Goal: Information Seeking & Learning: Learn about a topic

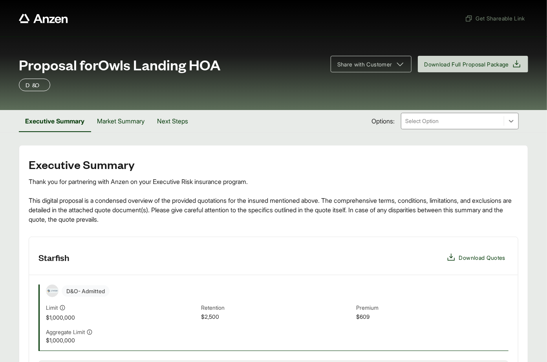
scroll to position [173, 0]
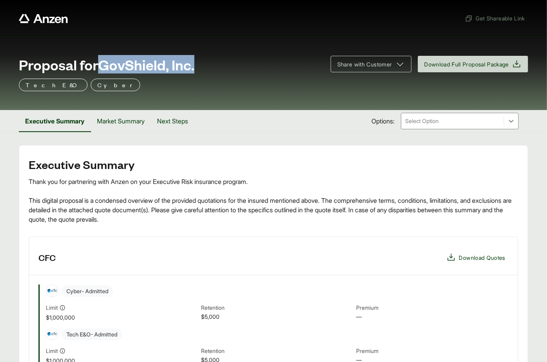
drag, startPoint x: 102, startPoint y: 66, endPoint x: 199, endPoint y: 66, distance: 96.6
click at [199, 66] on div "Proposal for GovShield, Inc." at bounding box center [170, 65] width 302 height 16
copy span "GovShield, Inc."
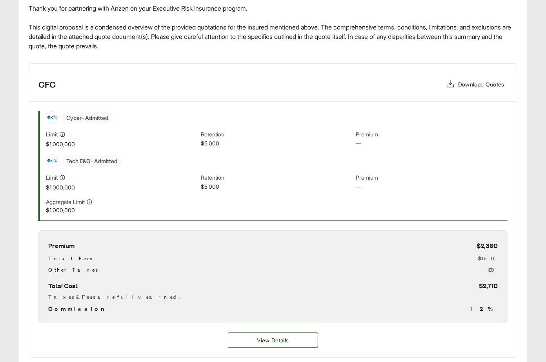
scroll to position [442, 0]
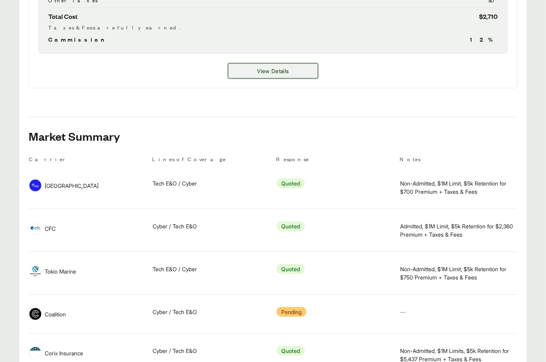
click at [282, 78] on button "View Details" at bounding box center [273, 70] width 90 height 15
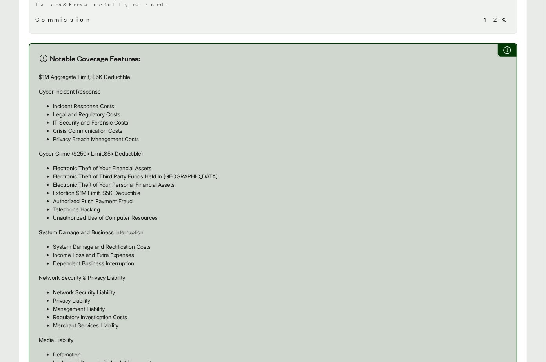
scroll to position [667, 0]
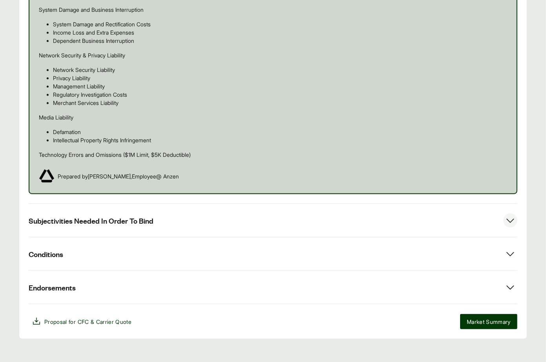
click at [141, 215] on span "Subjectivities Needed In Order To Bind" at bounding box center [91, 220] width 125 height 10
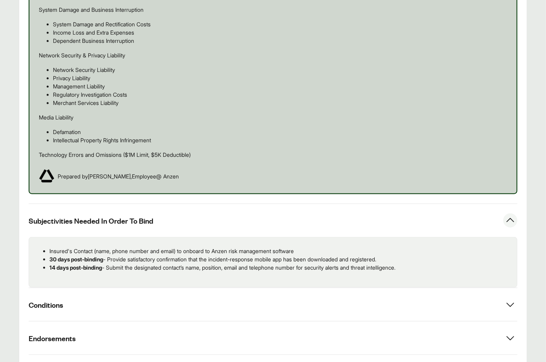
drag, startPoint x: 421, startPoint y: 260, endPoint x: 18, endPoint y: 242, distance: 403.1
copy ul "Insured's Contact (name, phone number and email) to onboard to Anzen risk manag…"
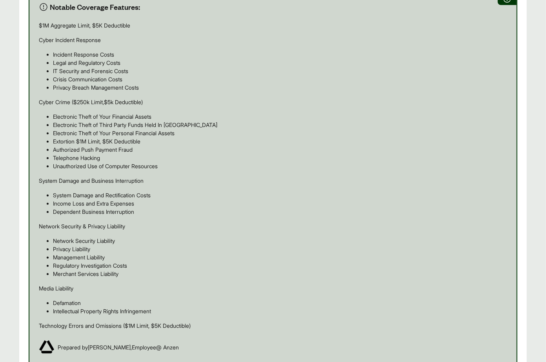
scroll to position [306, 0]
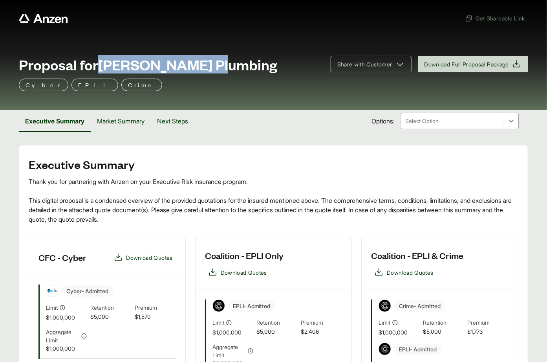
drag, startPoint x: 102, startPoint y: 64, endPoint x: 238, endPoint y: 69, distance: 135.9
click at [238, 69] on div "Proposal for [PERSON_NAME] Plumbing" at bounding box center [170, 65] width 302 height 16
copy span "[PERSON_NAME] Plumbing"
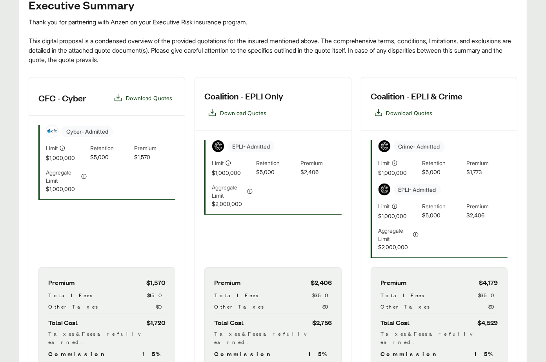
scroll to position [252, 0]
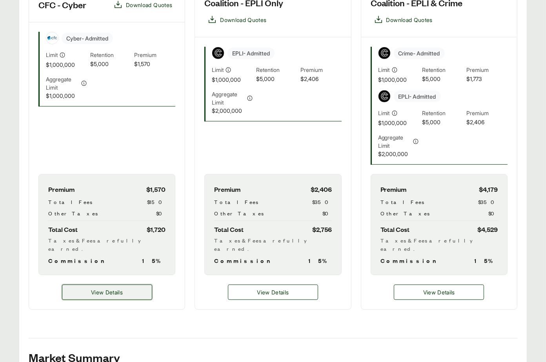
click at [130, 284] on button "View Details" at bounding box center [107, 291] width 90 height 15
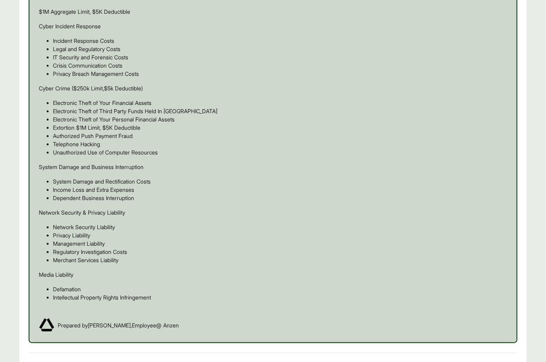
scroll to position [639, 0]
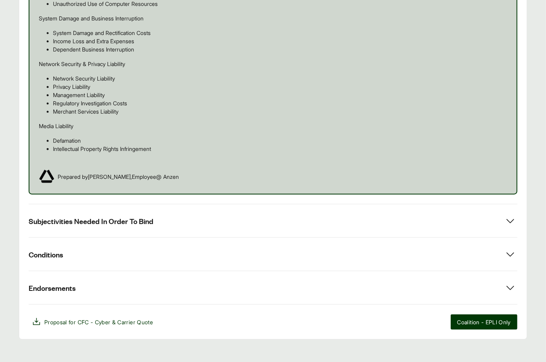
click at [154, 237] on div "Conditions" at bounding box center [273, 253] width 489 height 33
click at [159, 220] on button "Subjectivities Needed In Order To Bind" at bounding box center [273, 220] width 489 height 33
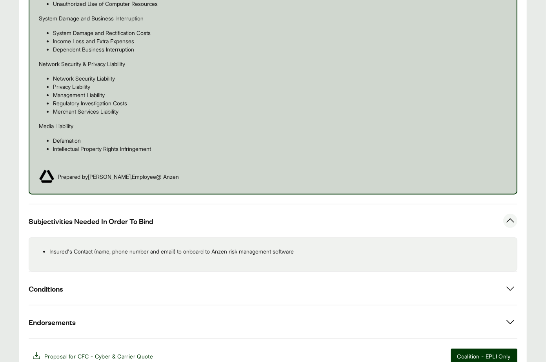
click at [270, 247] on p "Insured's Contact (name, phone number and email) to onboard to Anzen risk manag…" at bounding box center [280, 251] width 462 height 8
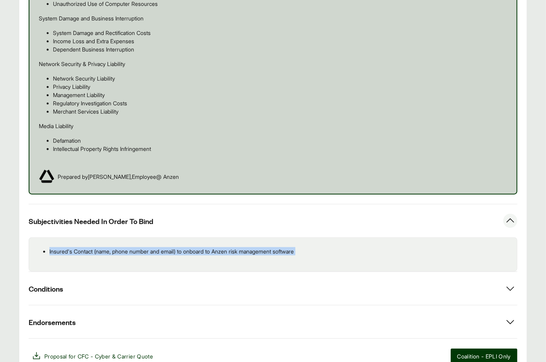
click at [270, 247] on p "Insured's Contact (name, phone number and email) to onboard to Anzen risk manag…" at bounding box center [280, 251] width 462 height 8
copy div "Insured's Contact (name, phone number and email) to onboard to Anzen risk manag…"
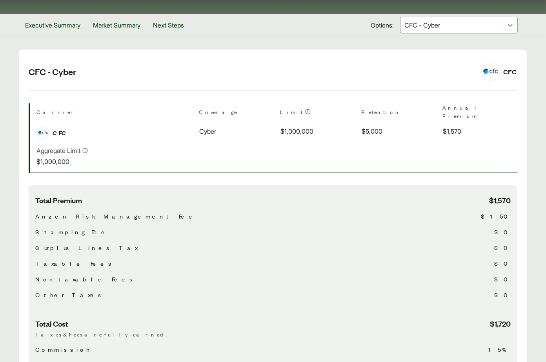
scroll to position [84, 0]
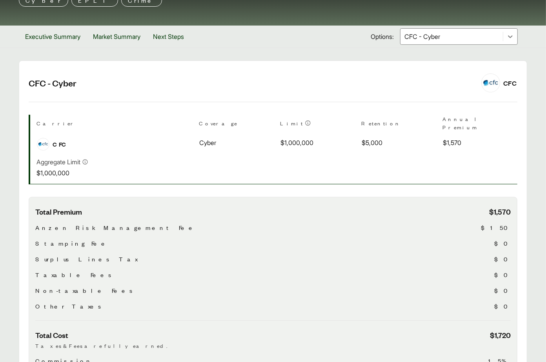
click at [458, 42] on div "CFC - Cyber" at bounding box center [452, 37] width 102 height 16
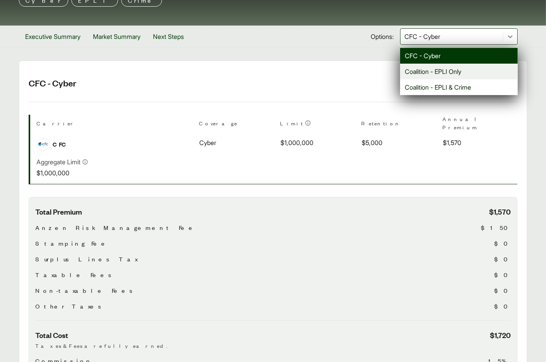
click at [451, 67] on div "Coalition - EPLI Only" at bounding box center [459, 72] width 118 height 16
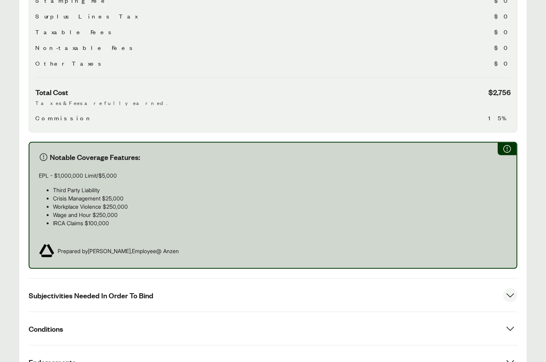
scroll to position [402, 0]
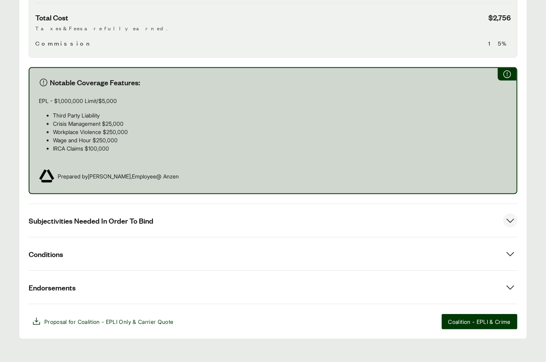
click at [201, 210] on button "Subjectivities Needed In Order To Bind" at bounding box center [273, 220] width 489 height 33
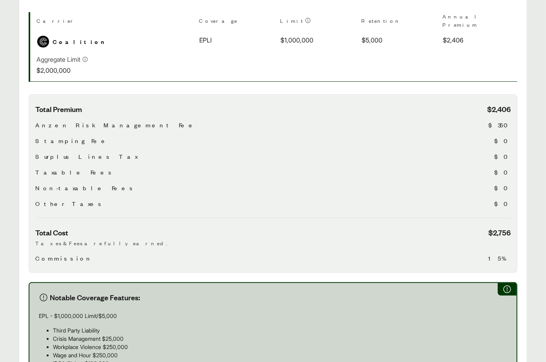
scroll to position [15, 0]
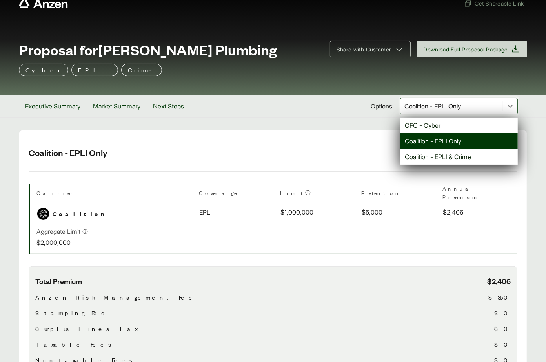
drag, startPoint x: 465, startPoint y: 102, endPoint x: 449, endPoint y: 121, distance: 25.3
click at [465, 102] on div at bounding box center [452, 105] width 96 height 9
click at [429, 159] on div "Coalition - EPLI & Crime" at bounding box center [459, 157] width 118 height 16
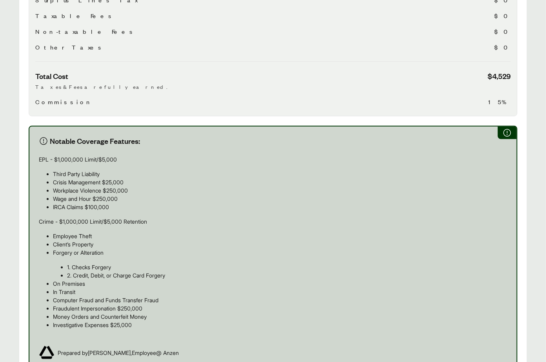
scroll to position [539, 0]
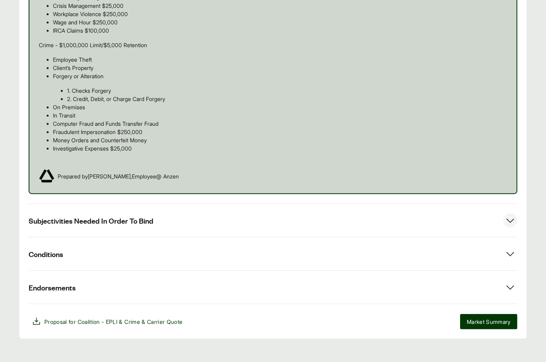
click at [203, 221] on button "Subjectivities Needed In Order To Bind" at bounding box center [273, 220] width 489 height 33
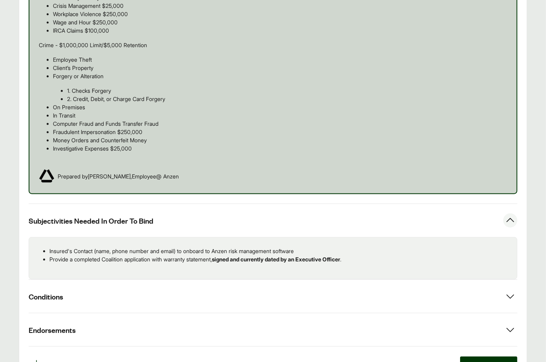
scroll to position [544, 0]
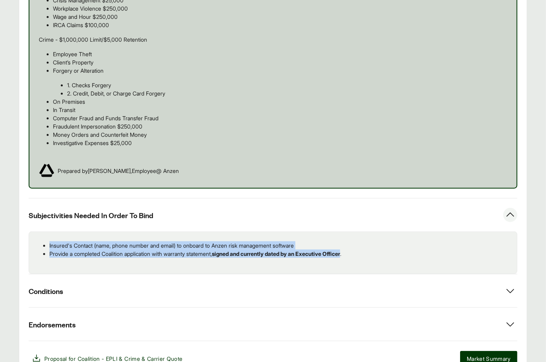
drag, startPoint x: 360, startPoint y: 246, endPoint x: 81, endPoint y: 230, distance: 279.1
click at [81, 231] on div "Insured's Contact (name, phone number and email) to onboard to Anzen risk manag…" at bounding box center [273, 252] width 489 height 42
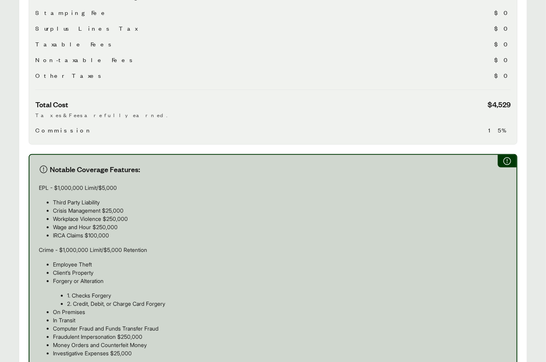
scroll to position [0, 0]
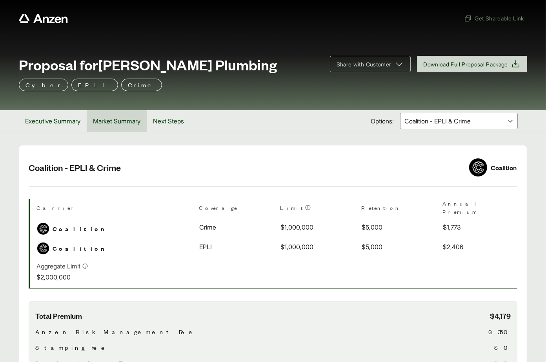
click at [128, 123] on button "Market Summary" at bounding box center [117, 121] width 60 height 22
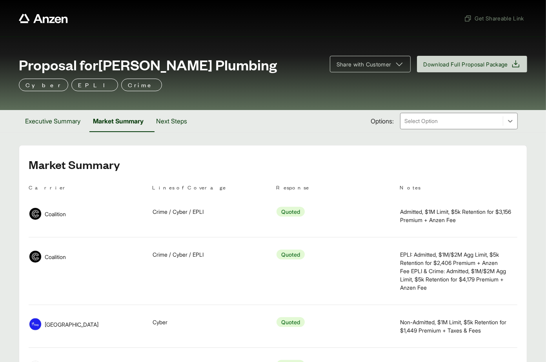
scroll to position [19, 0]
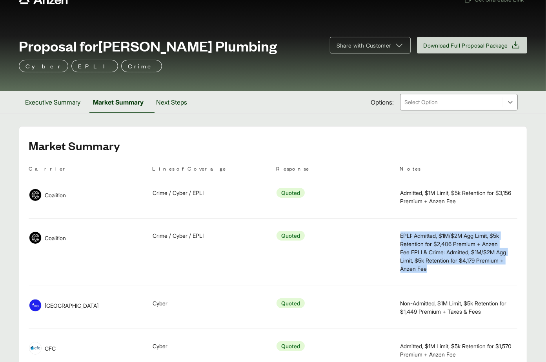
drag, startPoint x: 410, startPoint y: 239, endPoint x: 436, endPoint y: 268, distance: 39.5
click at [436, 268] on td "Notes EPLI: Admitted, $1M/$2M Agg Limit, $5k Retention for $2,406 Premium + Anz…" at bounding box center [459, 251] width 118 height 61
copy span "EPLI: Admitted, $1M/$2M Agg Limit, $5k Retention for $2,406 Premium + Anzen Fee…"
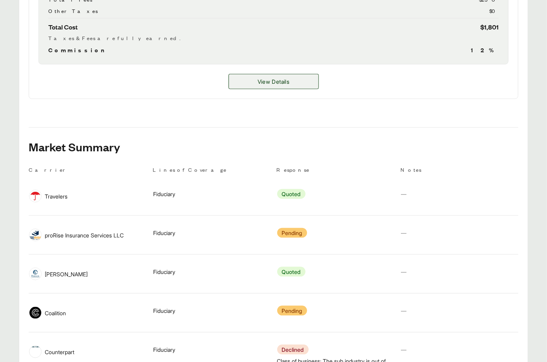
scroll to position [381, 0]
click at [260, 79] on span "View Details" at bounding box center [273, 81] width 32 height 8
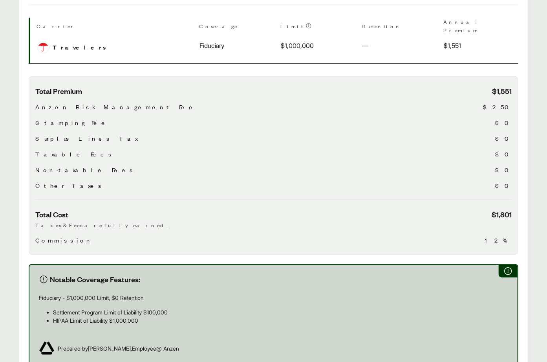
scroll to position [347, 0]
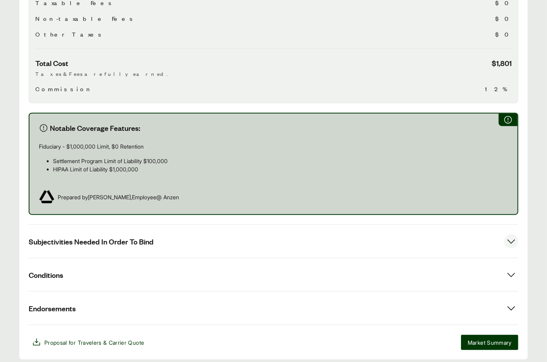
click at [148, 236] on span "Subjectivities Needed In Order To Bind" at bounding box center [91, 241] width 125 height 10
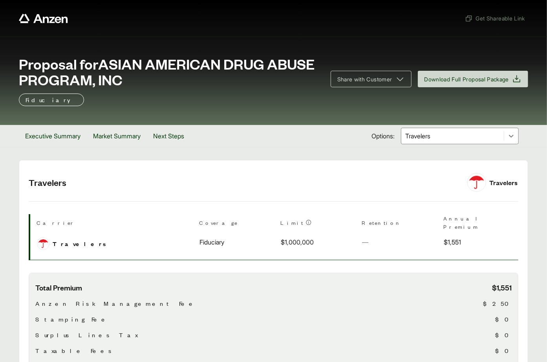
scroll to position [5, 0]
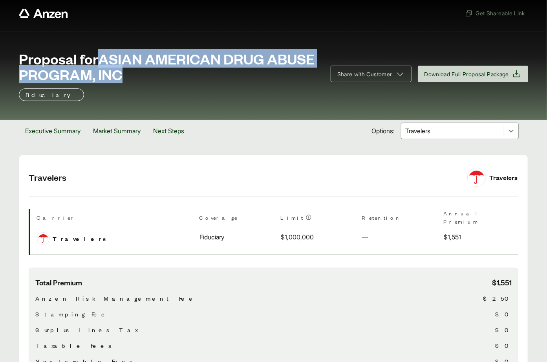
drag, startPoint x: 104, startPoint y: 57, endPoint x: 186, endPoint y: 75, distance: 84.7
click at [186, 75] on span "Proposal for ASIAN AMERICAN DRUG ABUSE PROGRAM, INC" at bounding box center [170, 66] width 302 height 31
copy span "ASIAN AMERICAN DRUG ABUSE PROGRAM, INC"
drag, startPoint x: 109, startPoint y: 133, endPoint x: 91, endPoint y: 132, distance: 17.7
click at [108, 132] on button "Market Summary" at bounding box center [117, 131] width 60 height 22
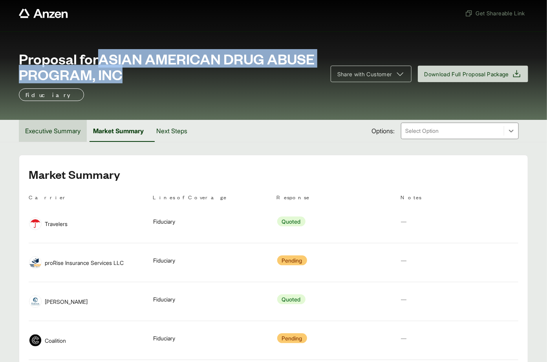
click at [68, 133] on button "Executive Summary" at bounding box center [53, 131] width 68 height 22
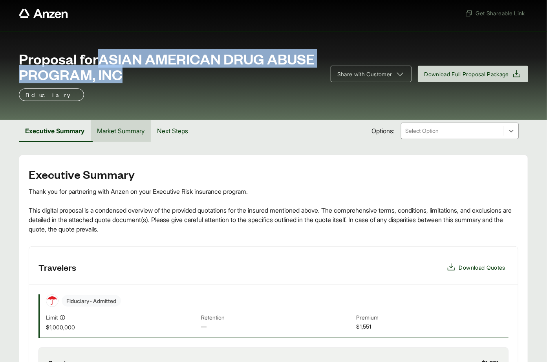
click at [117, 133] on button "Market Summary" at bounding box center [121, 131] width 60 height 22
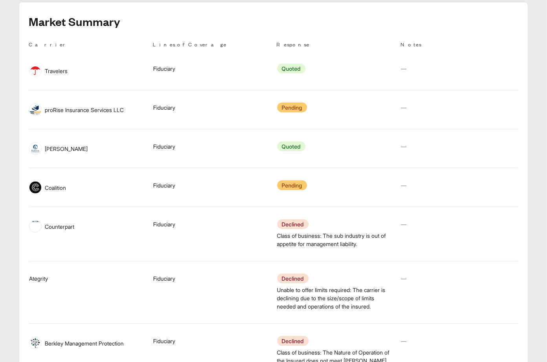
scroll to position [49, 0]
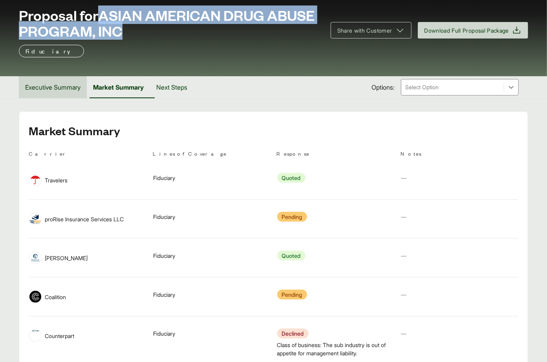
click at [69, 87] on button "Executive Summary" at bounding box center [53, 87] width 68 height 22
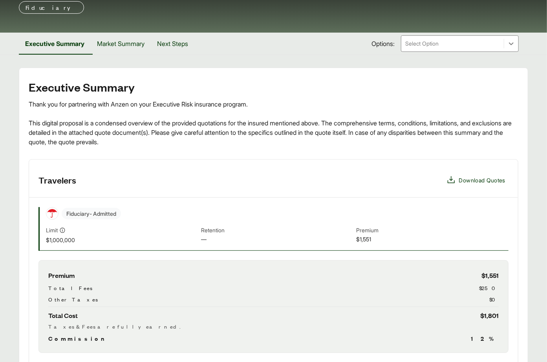
scroll to position [335, 0]
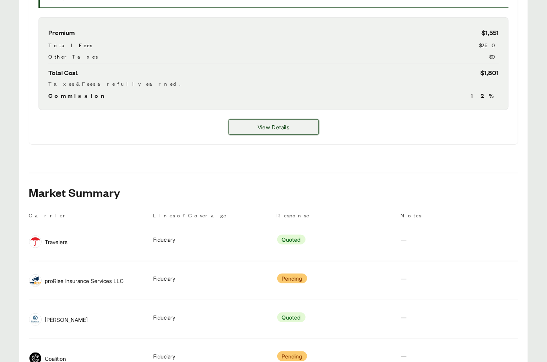
click at [253, 130] on button "View Details" at bounding box center [273, 126] width 90 height 15
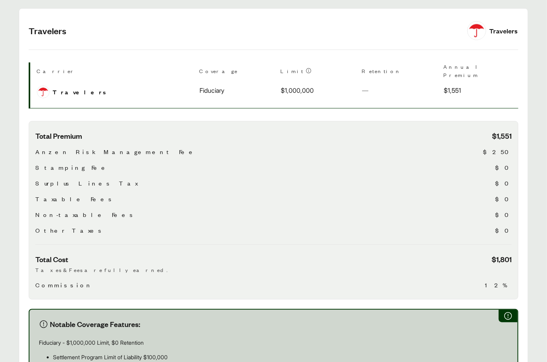
scroll to position [368, 0]
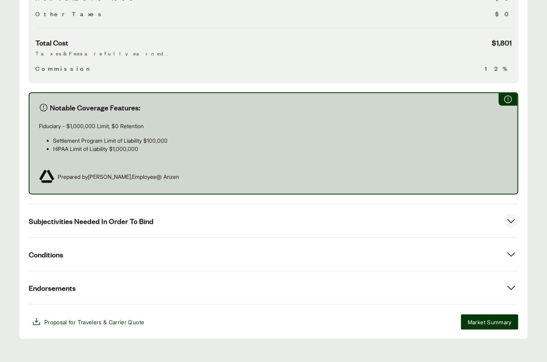
click at [97, 216] on span "Subjectivities Needed In Order To Bind" at bounding box center [91, 221] width 125 height 10
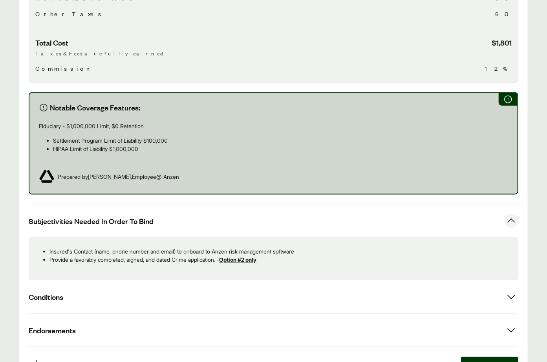
click at [103, 255] on p "Provide a favorably completed, signed, and dated Crime application. - Option #2…" at bounding box center [280, 259] width 462 height 8
copy div "Provide a favorably completed, signed, and dated Crime application. - Option #2…"
